Goal: Find specific page/section: Find specific page/section

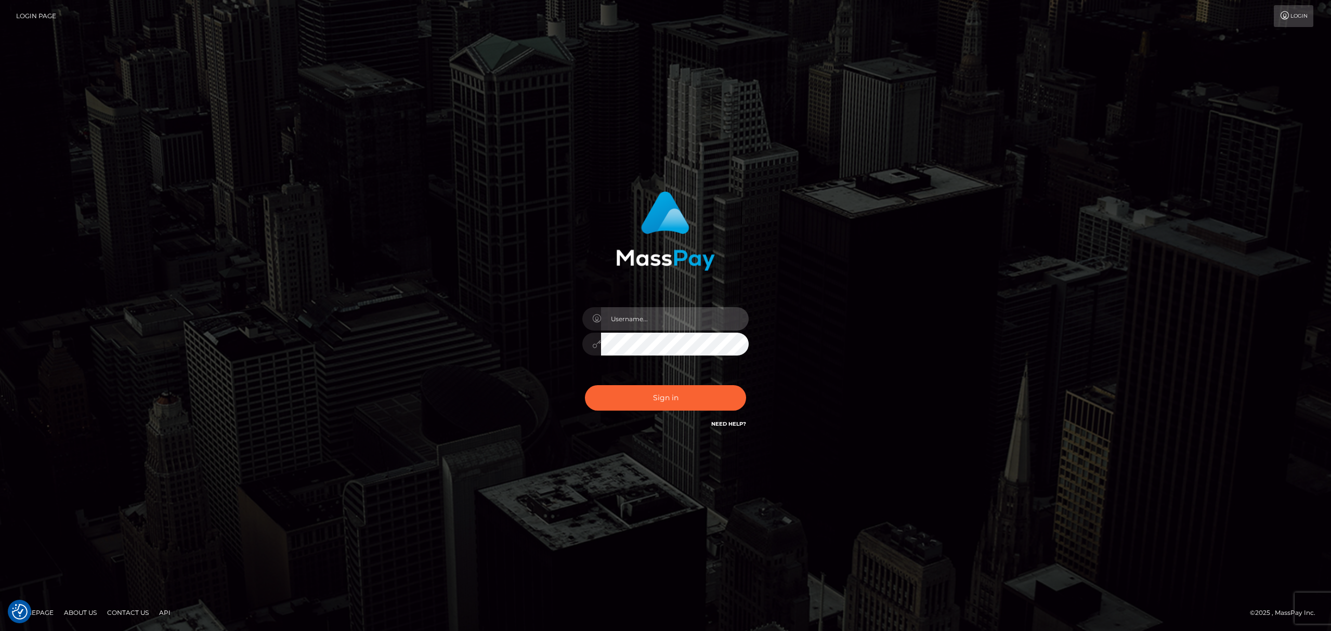
click at [666, 316] on input "text" at bounding box center [675, 318] width 148 height 23
type input "[PERSON_NAME]"
click at [677, 404] on button "Sign in" at bounding box center [665, 397] width 161 height 25
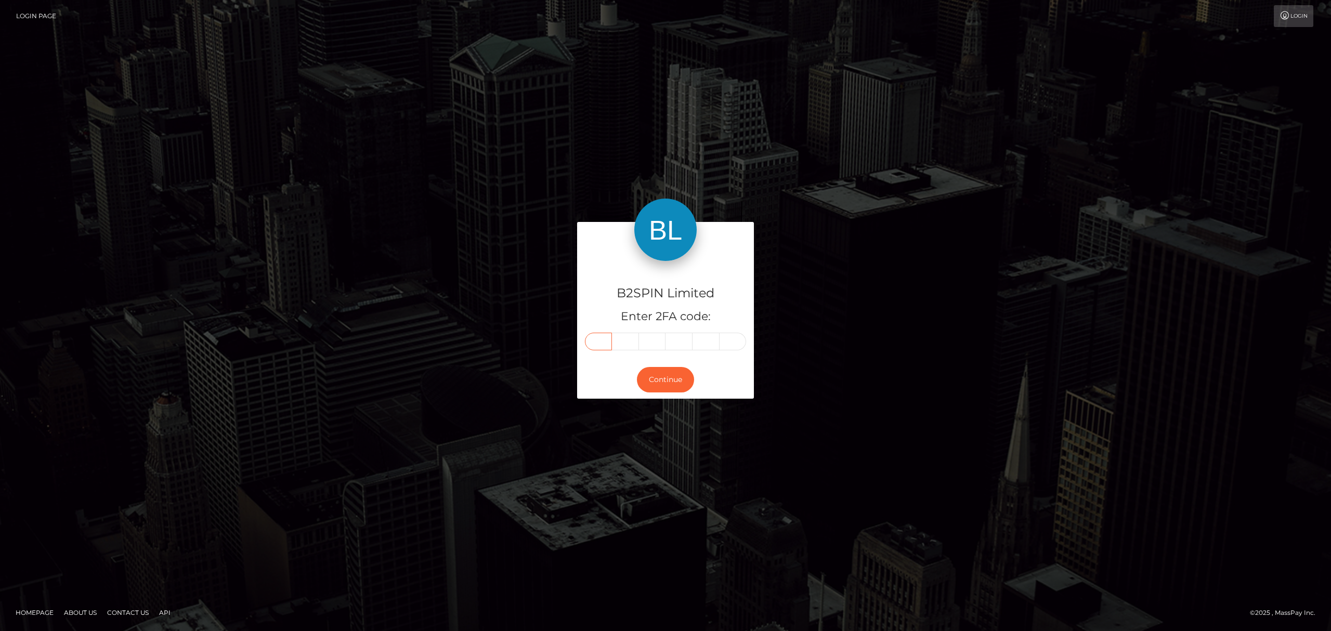
click at [608, 342] on input "text" at bounding box center [598, 342] width 27 height 18
paste input "4"
type input "4"
type input "0"
type input "7"
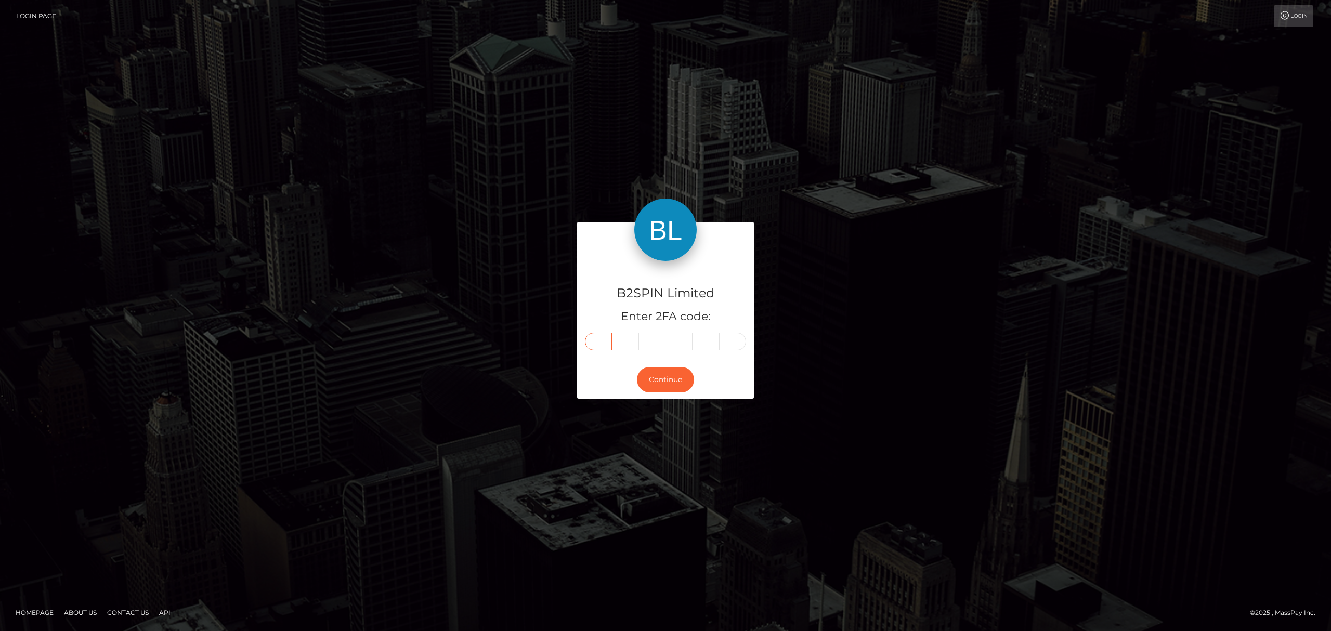
type input "0"
type input "8"
type input "7"
click at [647, 372] on button "Continue" at bounding box center [665, 379] width 57 height 25
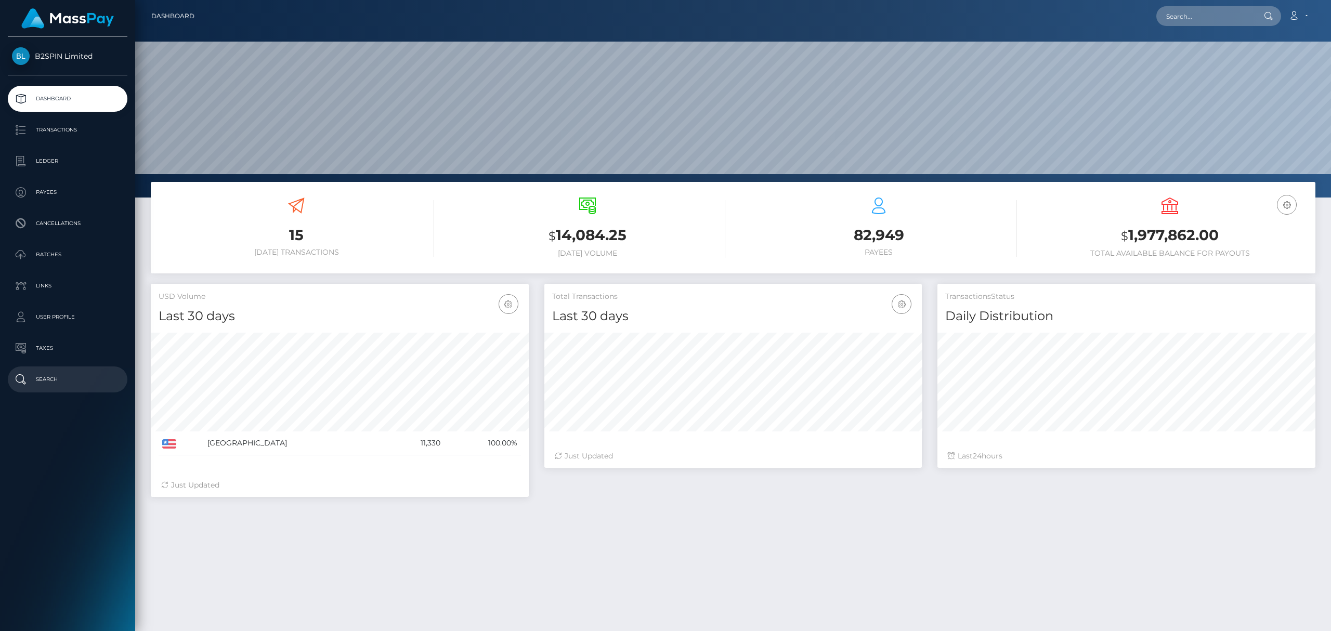
scroll to position [184, 378]
click at [1194, 19] on input "text" at bounding box center [1206, 16] width 98 height 20
paste input "02b7caf0-c8a6-4fff-a29b-9c2a9de5d3c7"
paste input "text"
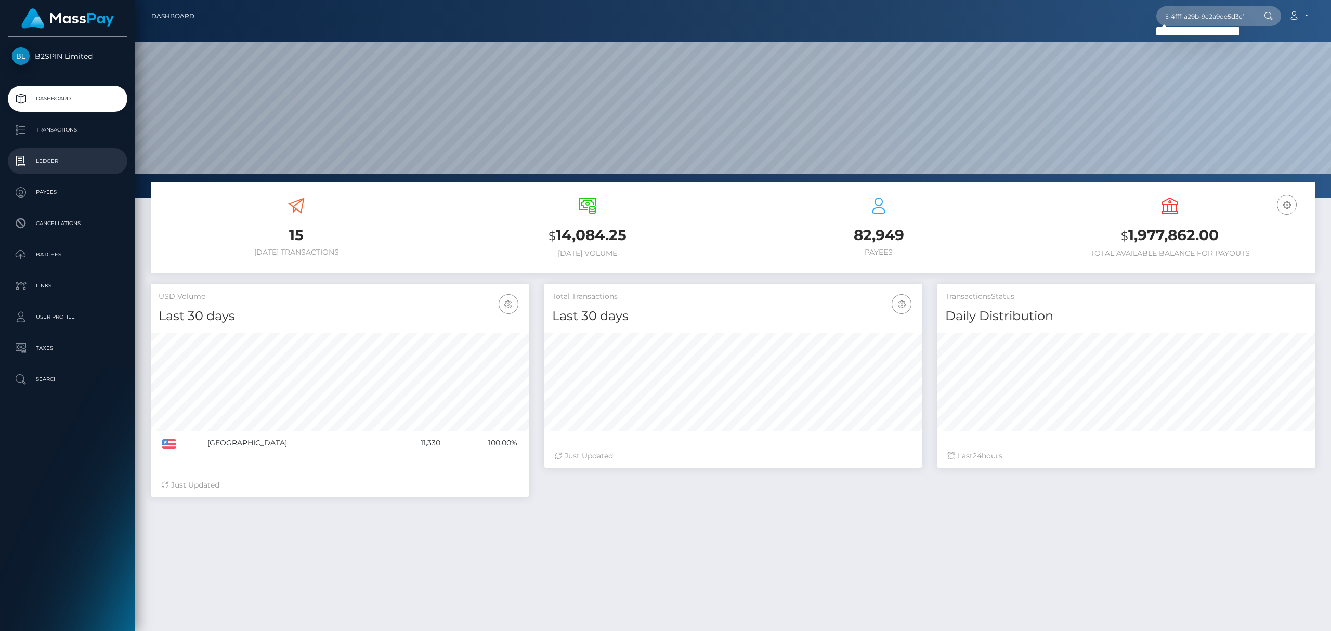
scroll to position [0, 0]
click at [1218, 13] on input "02b7caf0-c8a6-4fff-a29b-9c2a9de5d3c7" at bounding box center [1206, 16] width 98 height 20
paste input "2157494495"
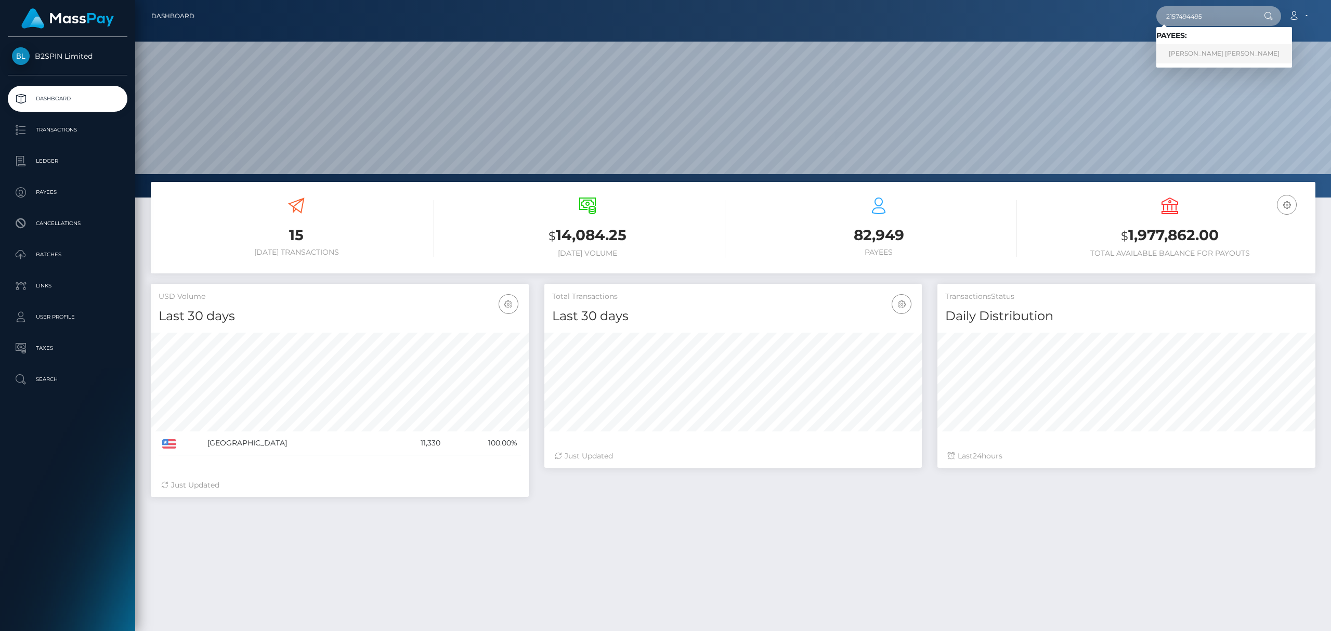
type input "2157494495"
click at [1192, 55] on link "KEVIN CHUONG NGUYEN" at bounding box center [1225, 53] width 136 height 19
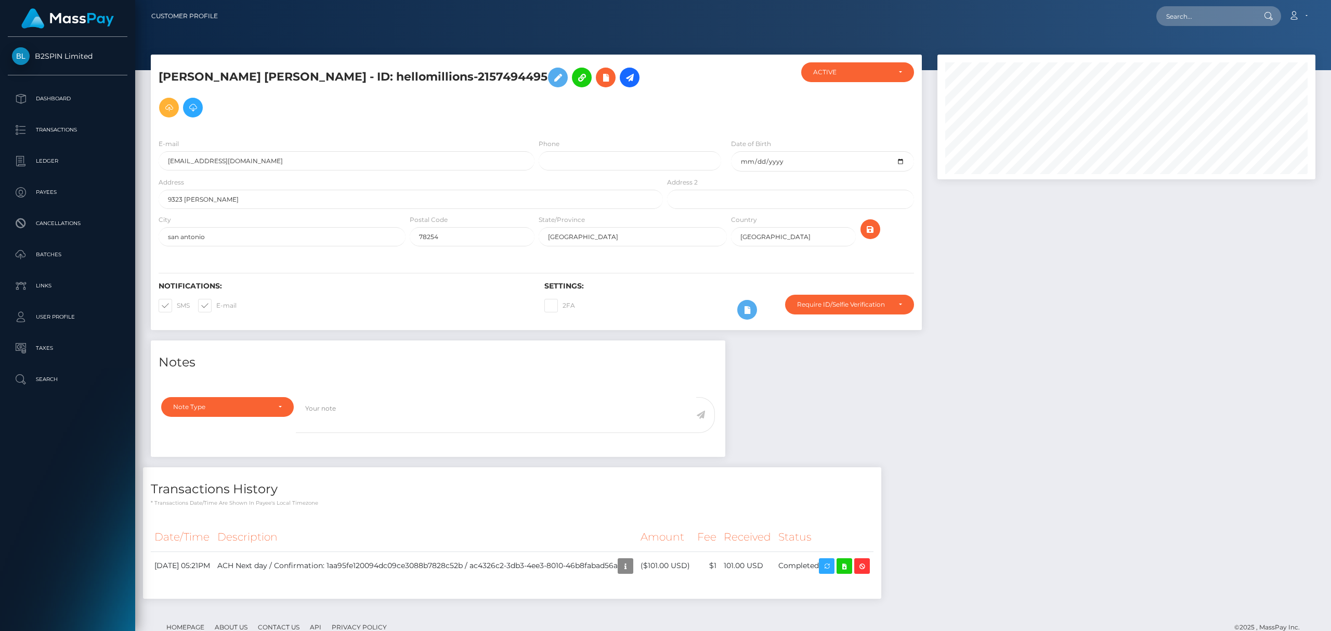
scroll to position [125, 378]
click at [1161, 394] on div "Notes Note Type Compliance Clear Compliance General Note Type" at bounding box center [733, 475] width 1180 height 269
click at [1151, 391] on div "Notes Note Type Compliance Clear Compliance General Note Type" at bounding box center [733, 475] width 1180 height 269
